Goal: Information Seeking & Learning: Learn about a topic

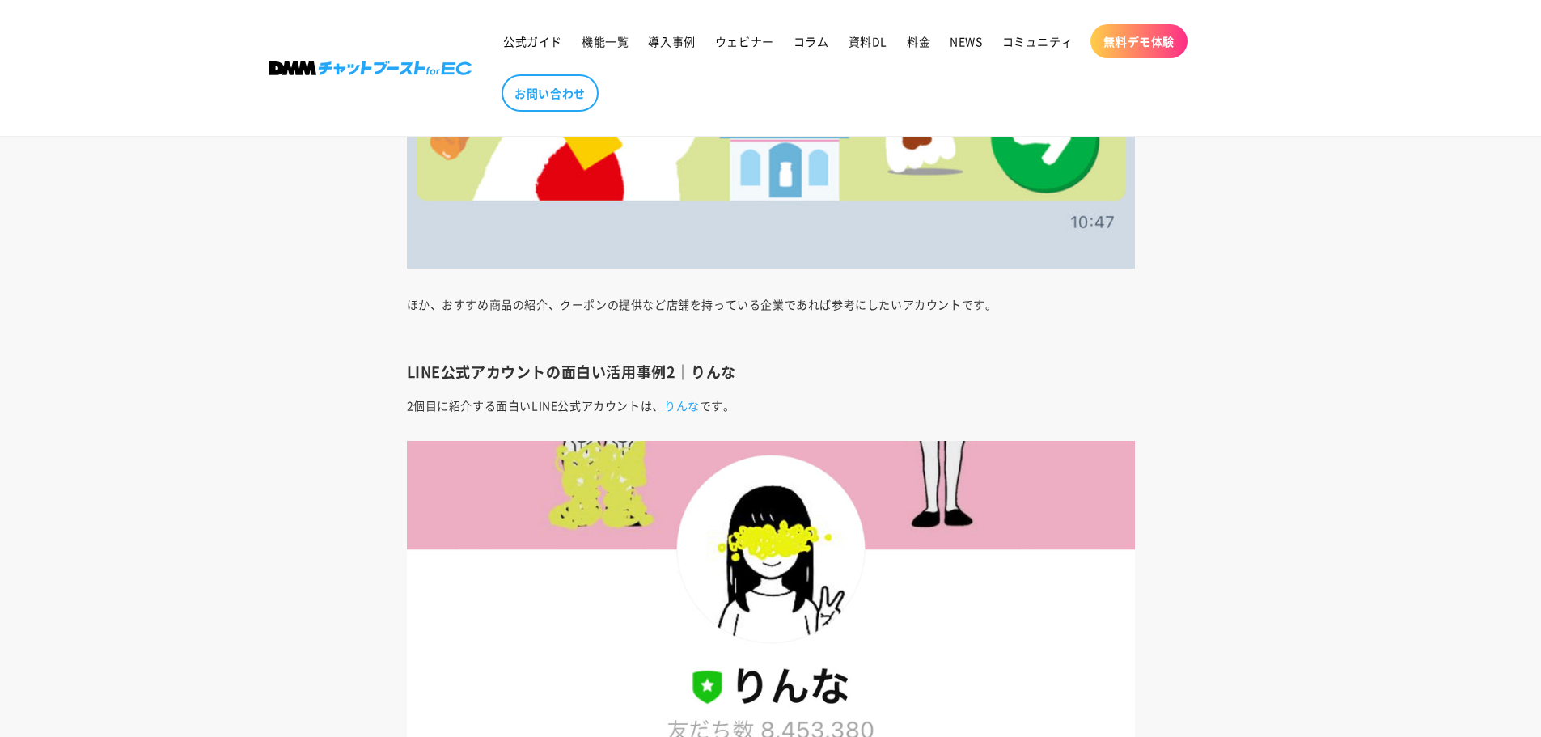
scroll to position [19416, 0]
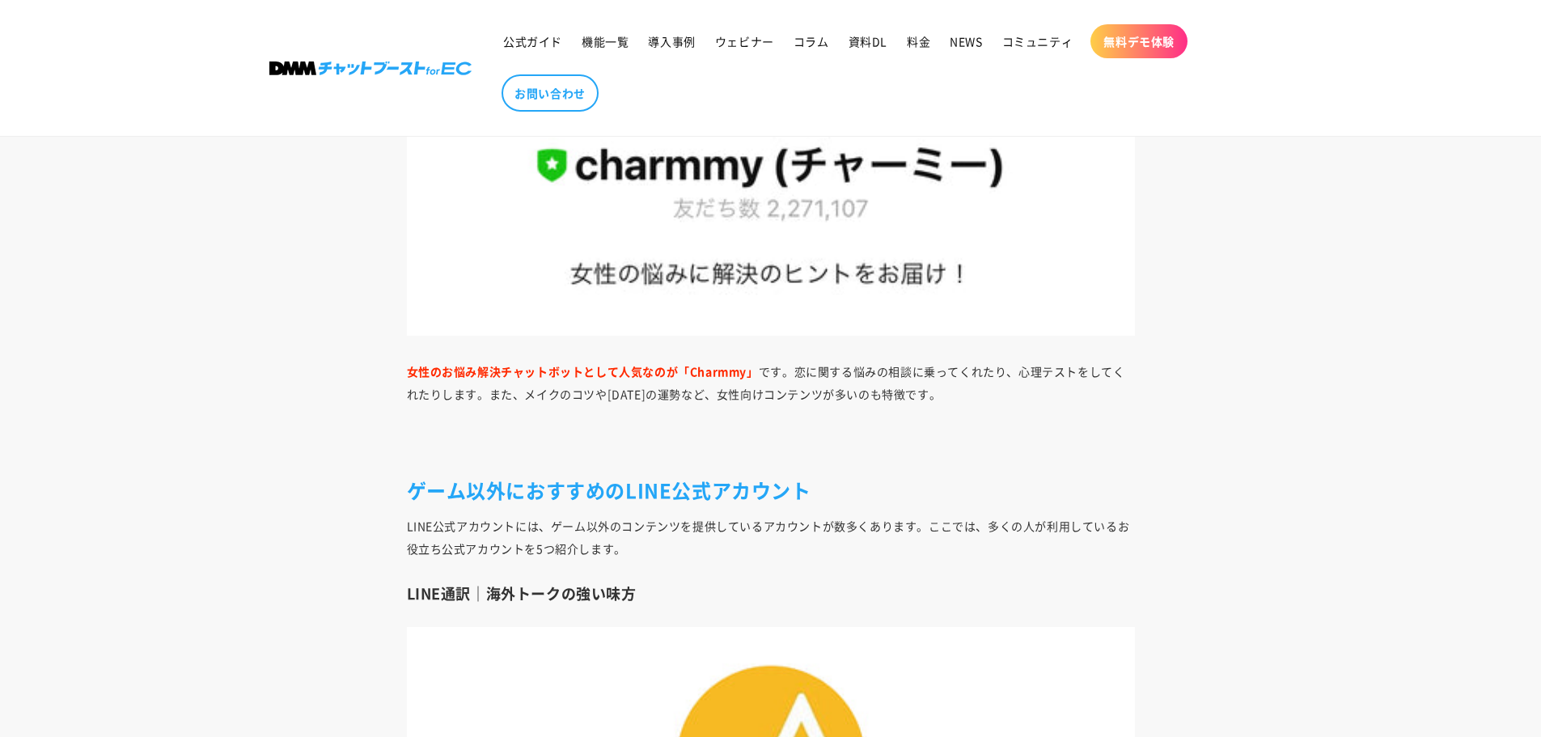
scroll to position [9597, 0]
